Goal: Task Accomplishment & Management: Complete application form

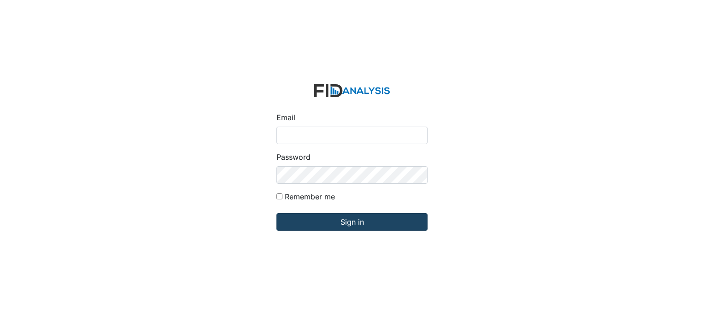
type input "[EMAIL_ADDRESS][DOMAIN_NAME]"
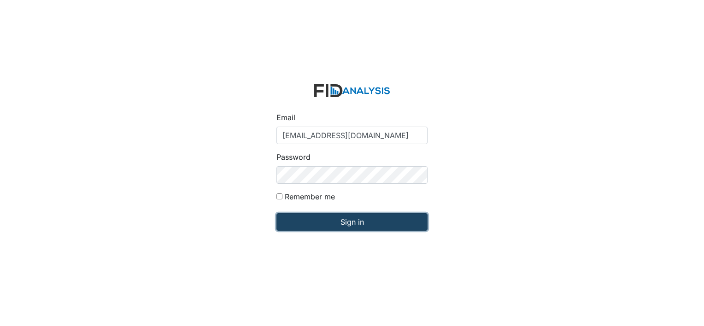
click at [361, 225] on input "Sign in" at bounding box center [352, 222] width 151 height 18
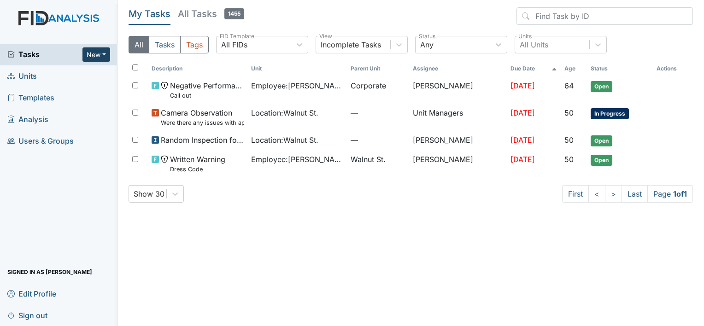
click at [86, 55] on button "New" at bounding box center [97, 54] width 28 height 14
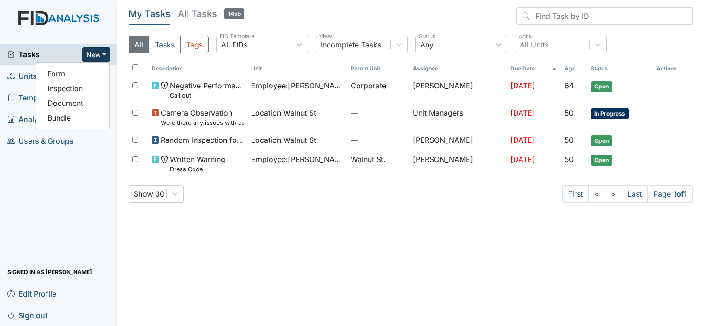
click at [24, 75] on span "Units" at bounding box center [21, 76] width 29 height 14
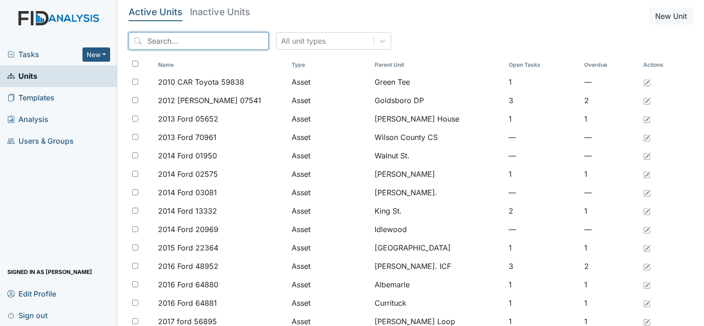
click at [227, 42] on input "search" at bounding box center [199, 41] width 140 height 18
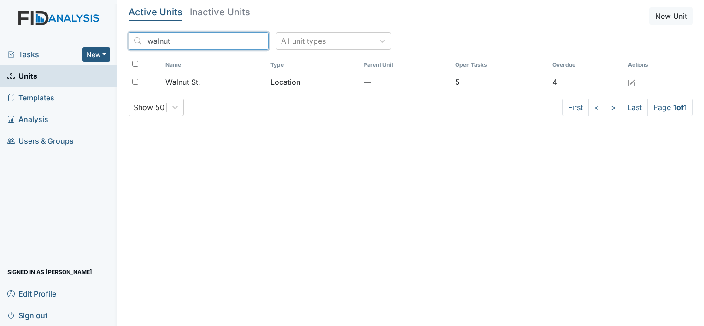
type input "walnut"
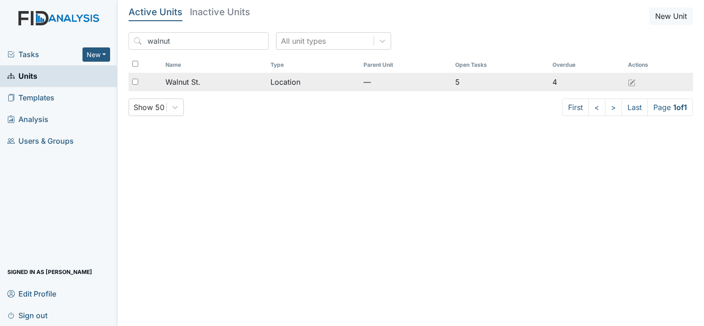
click at [210, 86] on div "Walnut St." at bounding box center [214, 82] width 98 height 11
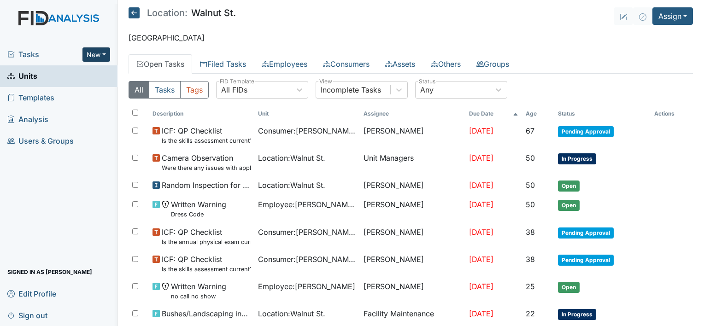
click at [96, 57] on button "New" at bounding box center [97, 54] width 28 height 14
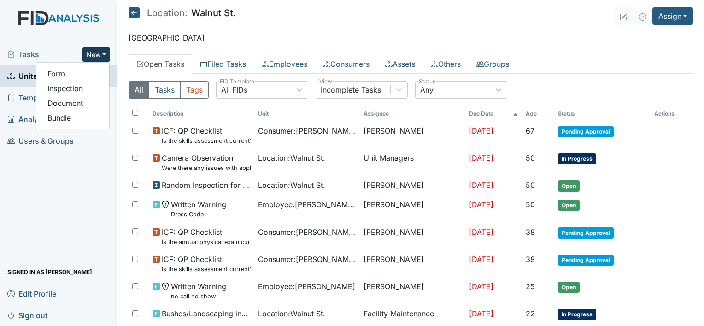
scroll to position [144, 0]
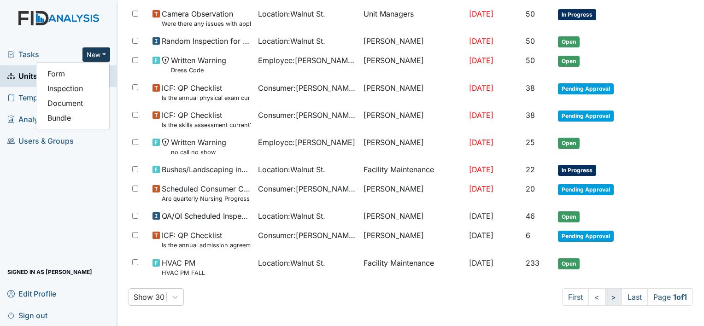
click at [605, 296] on link ">" at bounding box center [613, 298] width 17 height 18
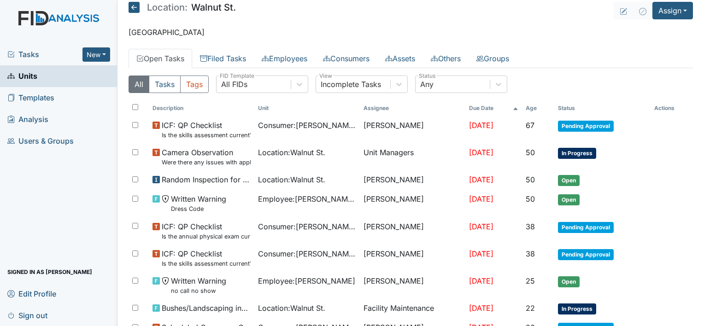
scroll to position [4, 0]
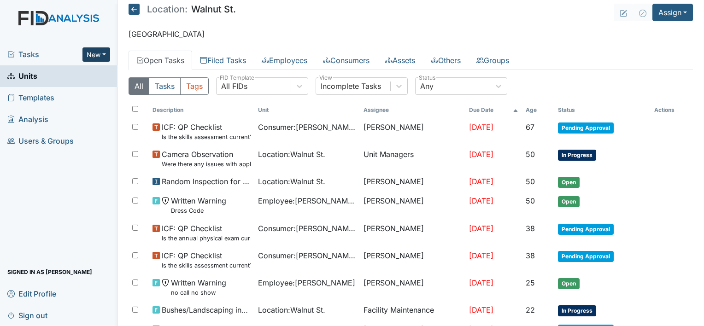
click at [103, 53] on button "New" at bounding box center [97, 54] width 28 height 14
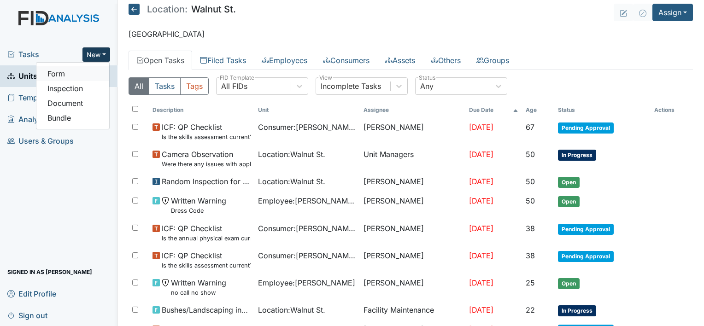
click at [65, 76] on link "Form" at bounding box center [72, 73] width 73 height 15
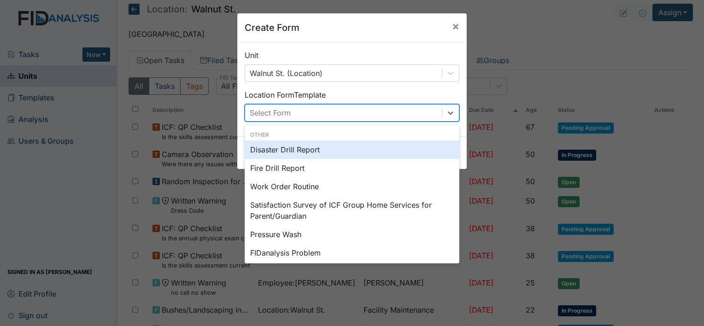
click at [372, 114] on div "Select Form" at bounding box center [343, 113] width 197 height 17
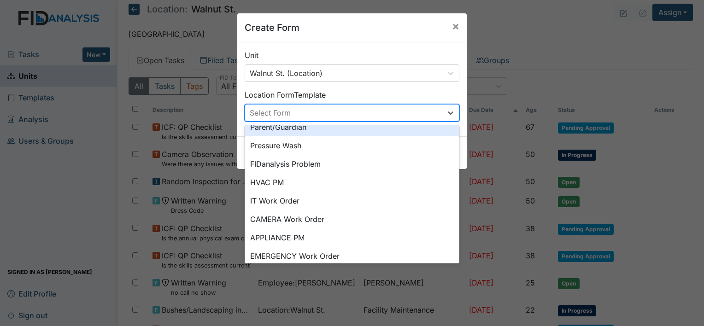
scroll to position [114, 0]
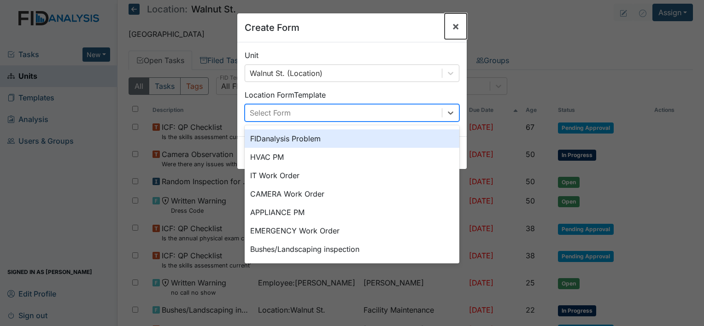
click at [452, 24] on span "×" at bounding box center [455, 25] width 7 height 13
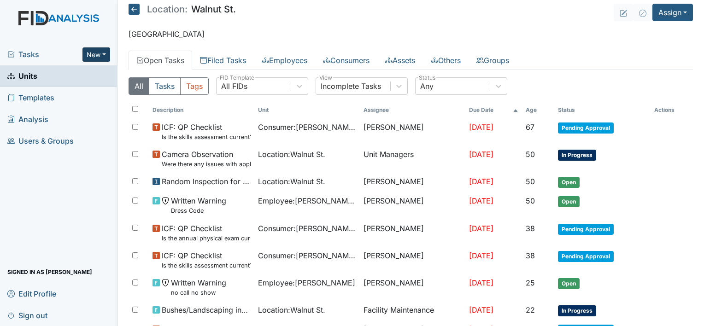
click at [92, 52] on button "New" at bounding box center [97, 54] width 28 height 14
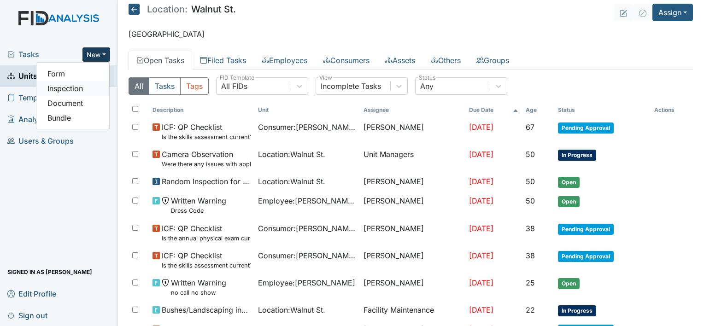
click at [79, 90] on link "Inspection" at bounding box center [72, 88] width 73 height 15
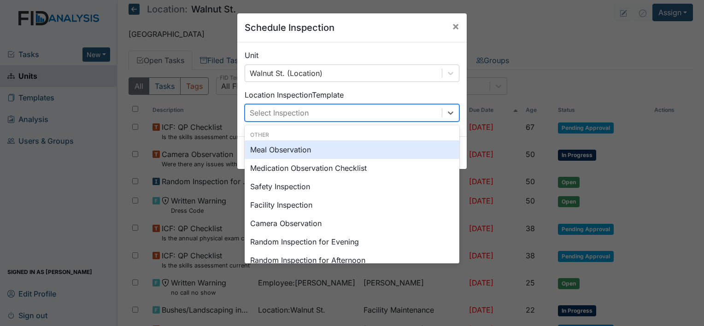
click at [333, 106] on div "Select Inspection" at bounding box center [343, 113] width 197 height 17
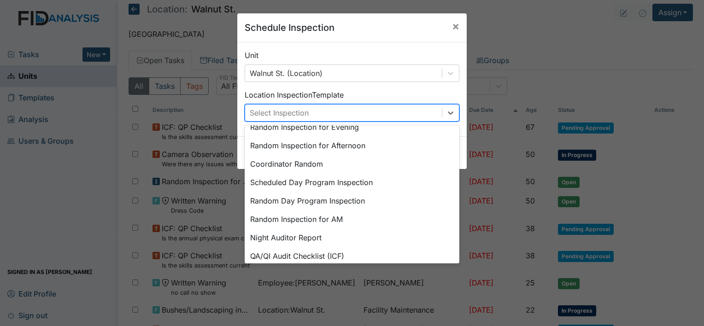
scroll to position [127, 0]
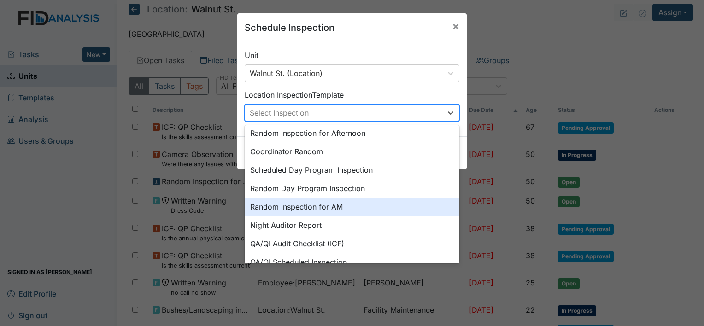
click at [330, 210] on div "Random Inspection for AM" at bounding box center [352, 207] width 215 height 18
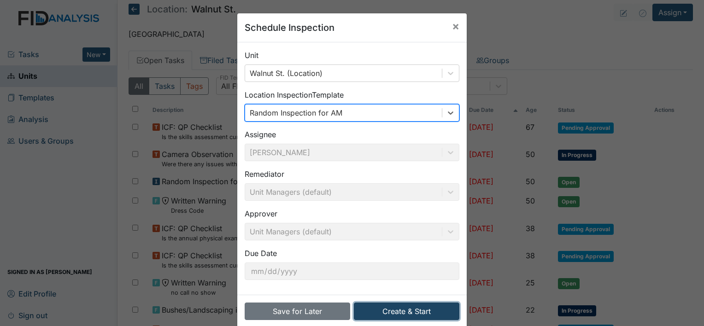
click at [417, 312] on button "Create & Start" at bounding box center [407, 312] width 106 height 18
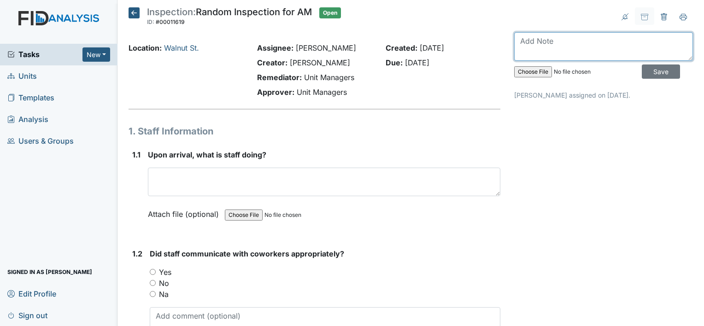
click at [596, 49] on textarea at bounding box center [603, 46] width 179 height 29
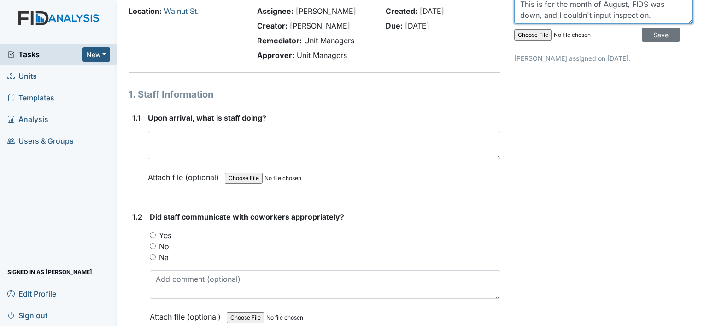
scroll to position [55, 0]
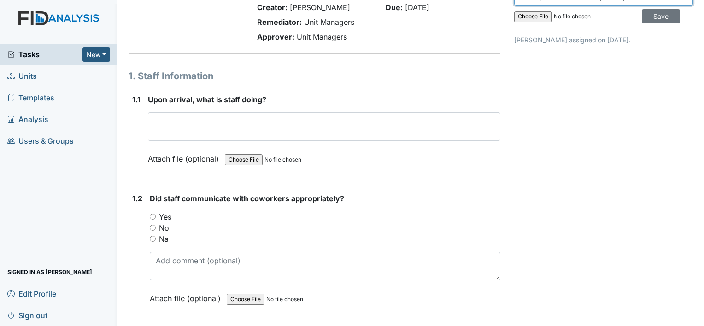
type textarea "This is for the month of August, FIDS was down, and I couldn't input inspection."
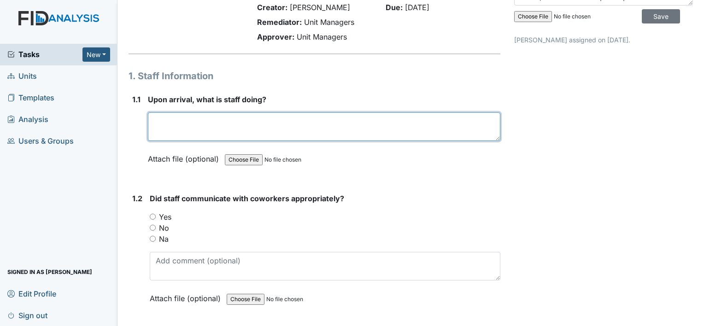
click at [184, 116] on textarea at bounding box center [324, 126] width 353 height 29
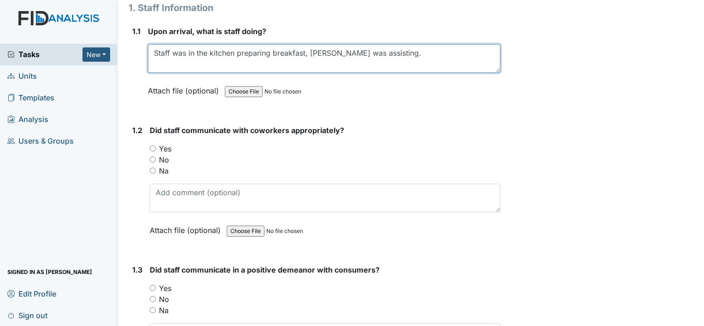
scroll to position [129, 0]
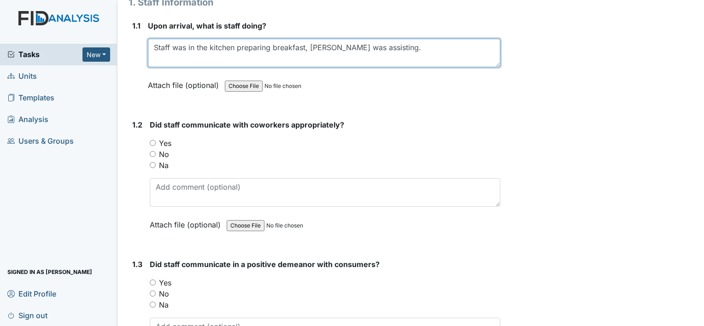
type textarea "Staff was in the kitchen preparing breakfast, [PERSON_NAME] was assisting."
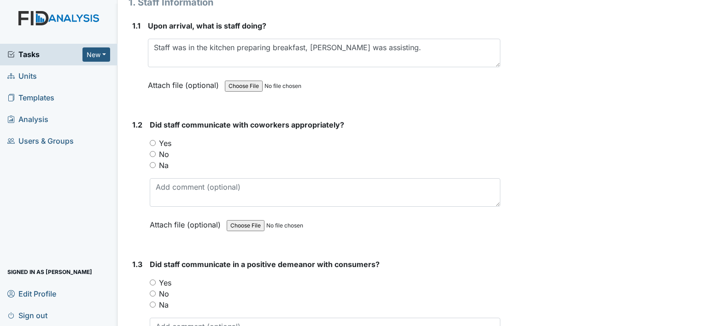
click at [151, 141] on input "Yes" at bounding box center [153, 143] width 6 height 6
radio input "true"
click at [153, 282] on input "Yes" at bounding box center [153, 283] width 6 height 6
radio input "true"
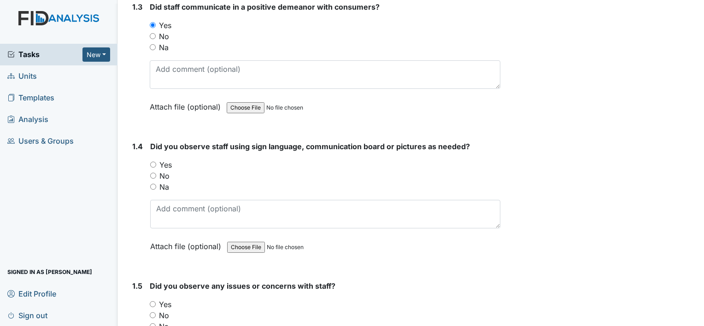
scroll to position [405, 0]
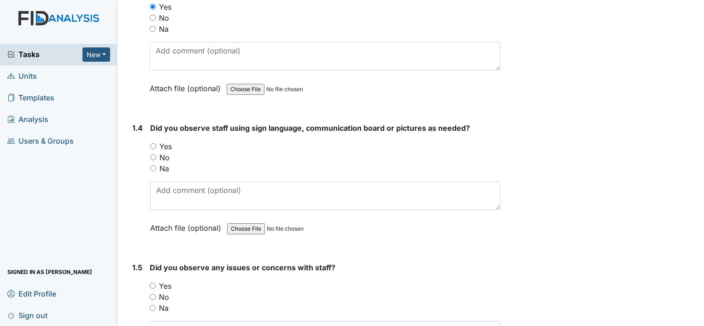
click at [153, 155] on input "No" at bounding box center [153, 157] width 6 height 6
radio input "true"
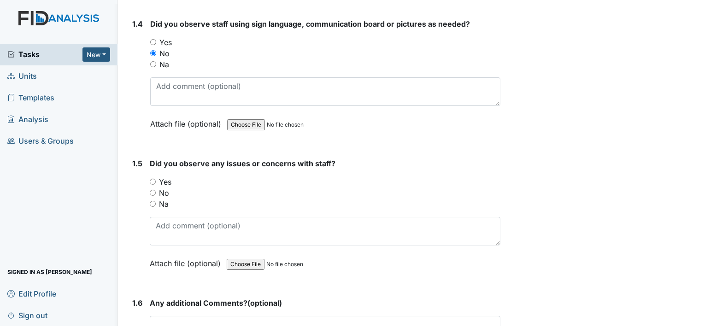
scroll to position [589, 0]
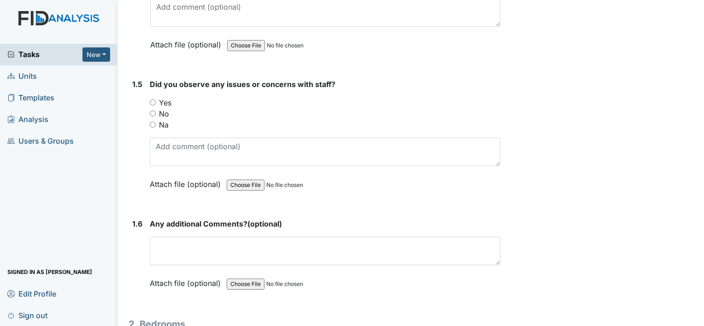
click at [152, 111] on input "No" at bounding box center [153, 114] width 6 height 6
radio input "true"
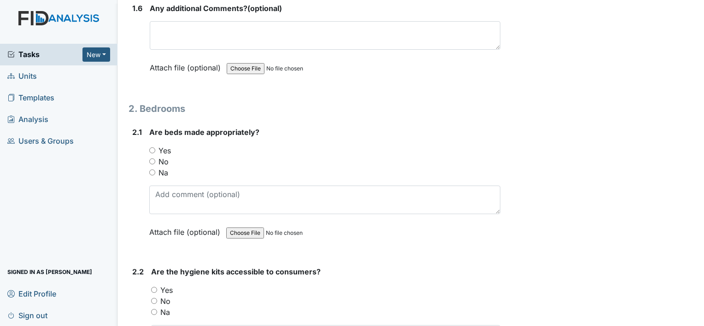
scroll to position [809, 0]
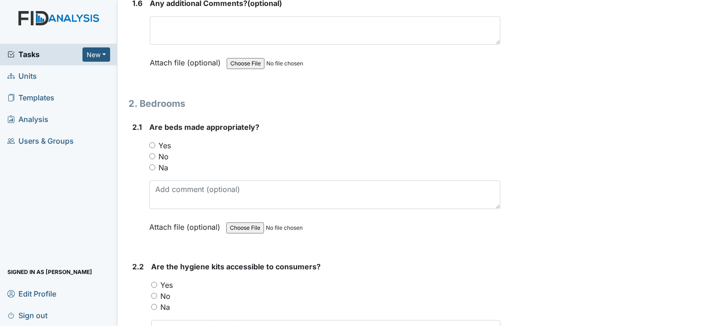
click at [152, 142] on input "Yes" at bounding box center [152, 145] width 6 height 6
radio input "true"
click at [154, 286] on div "Yes" at bounding box center [325, 285] width 349 height 11
click at [154, 282] on input "Yes" at bounding box center [154, 285] width 6 height 6
radio input "true"
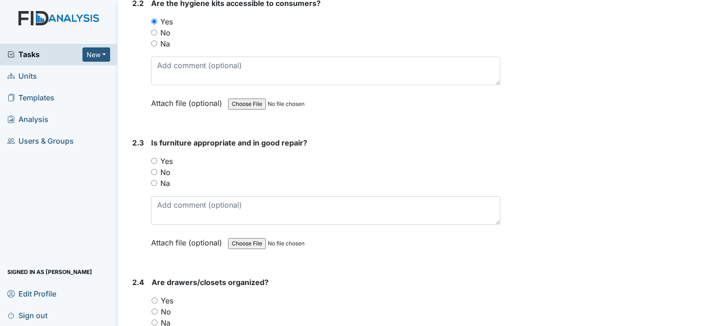
scroll to position [1079, 0]
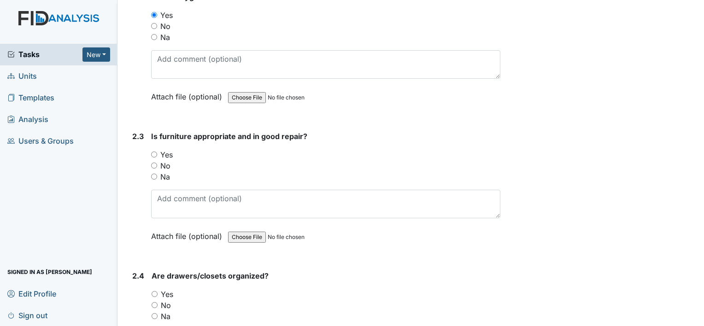
click at [153, 152] on input "Yes" at bounding box center [154, 155] width 6 height 6
radio input "true"
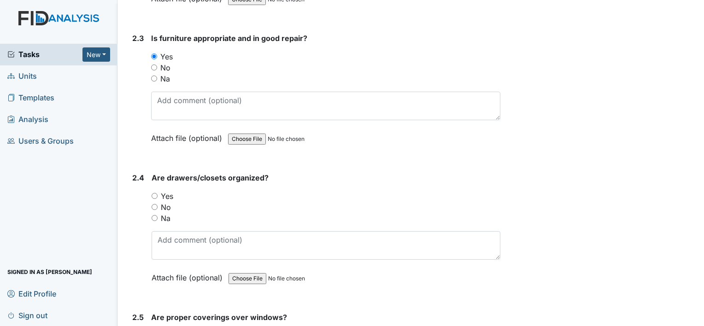
scroll to position [1232, 0]
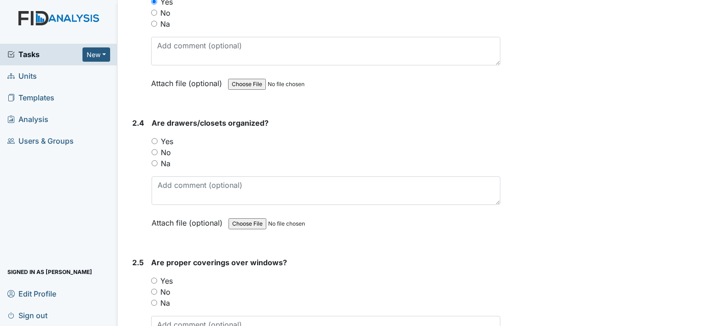
click at [153, 138] on input "Yes" at bounding box center [155, 141] width 6 height 6
radio input "true"
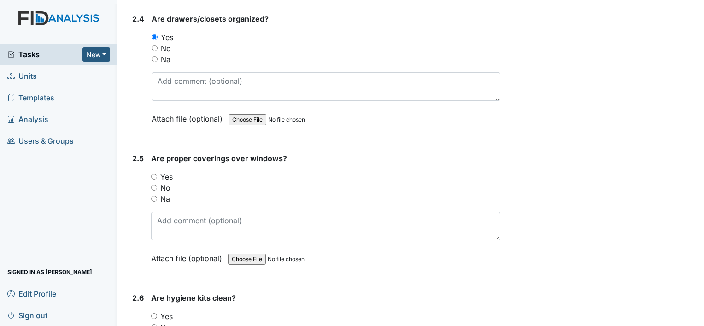
scroll to position [1380, 0]
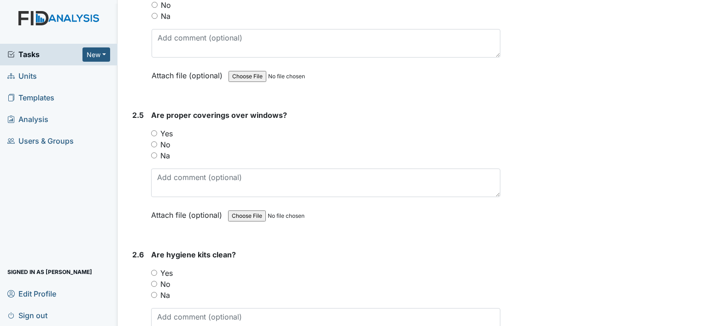
click at [154, 130] on input "Yes" at bounding box center [154, 133] width 6 height 6
radio input "true"
click at [154, 270] on input "Yes" at bounding box center [154, 273] width 6 height 6
radio input "true"
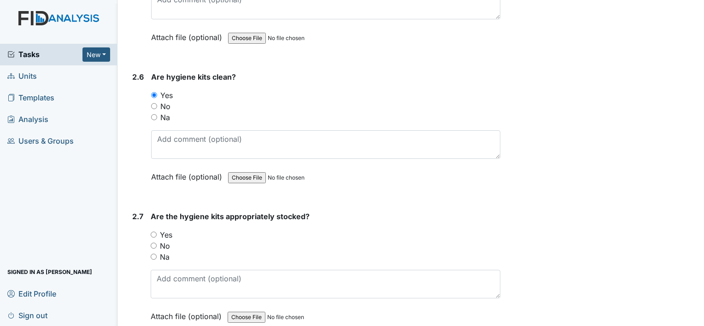
scroll to position [1576, 0]
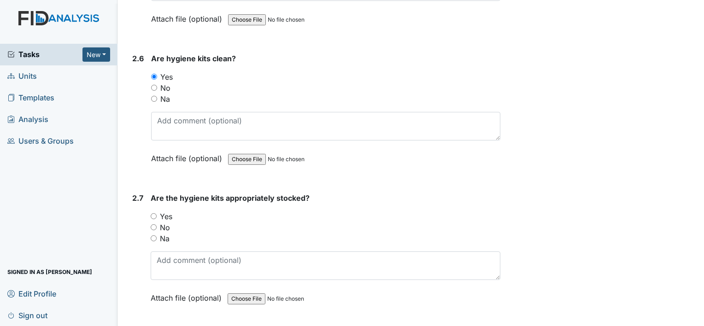
click at [155, 213] on input "Yes" at bounding box center [154, 216] width 6 height 6
radio input "true"
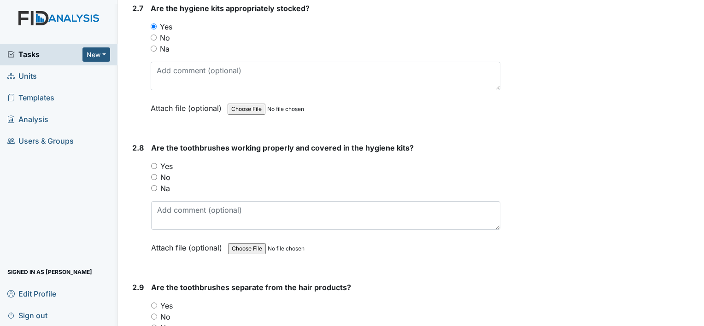
scroll to position [1785, 0]
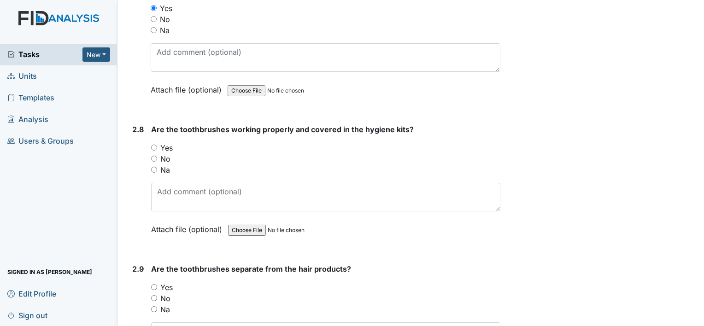
click at [153, 145] on input "Yes" at bounding box center [154, 148] width 6 height 6
radio input "true"
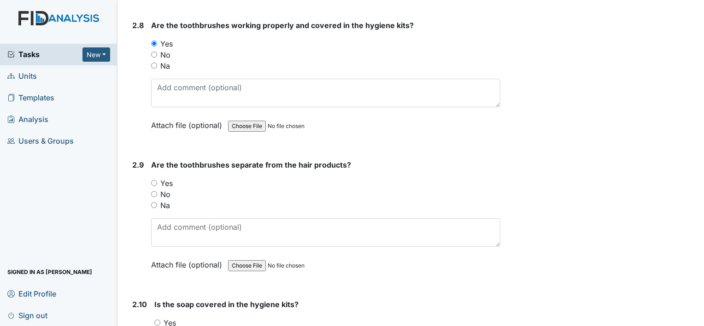
scroll to position [1932, 0]
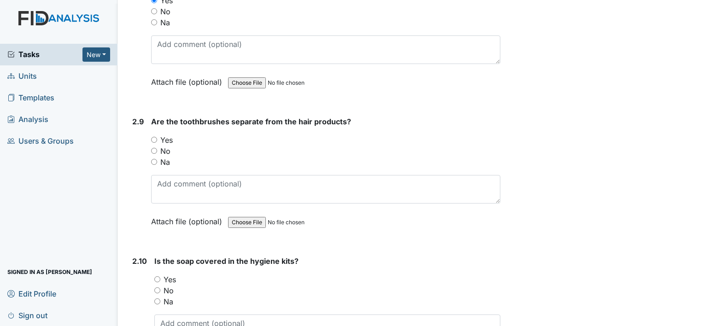
click at [155, 137] on input "Yes" at bounding box center [154, 140] width 6 height 6
radio input "true"
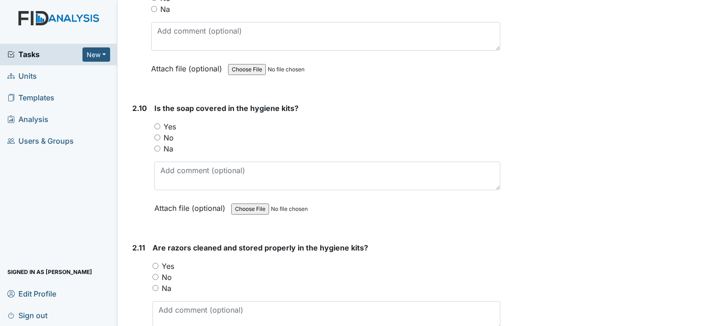
scroll to position [2104, 0]
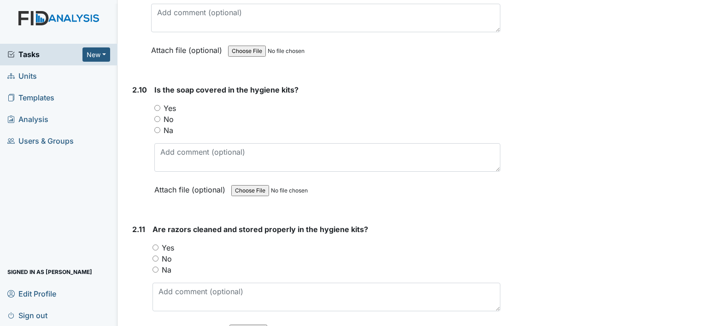
click at [156, 105] on input "Yes" at bounding box center [157, 108] width 6 height 6
radio input "true"
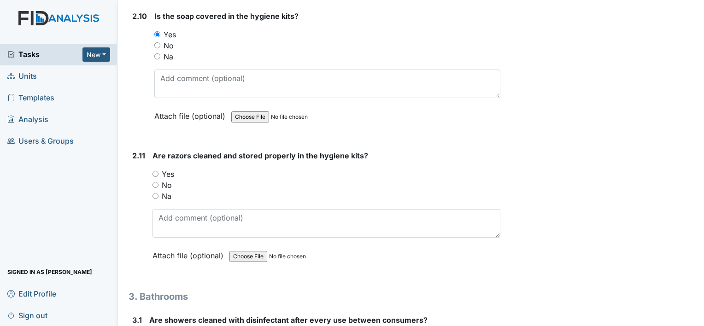
scroll to position [2238, 0]
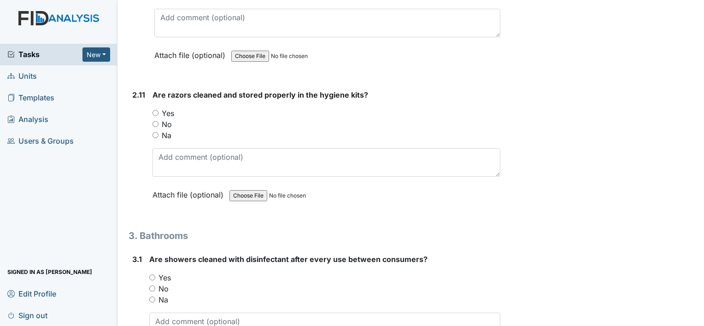
click at [155, 110] on input "Yes" at bounding box center [156, 113] width 6 height 6
radio input "true"
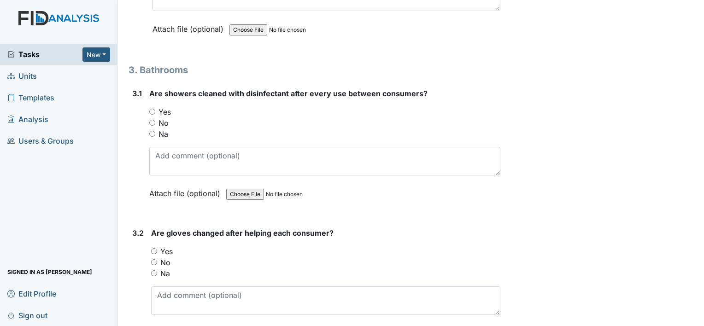
scroll to position [2423, 0]
